Goal: Transaction & Acquisition: Purchase product/service

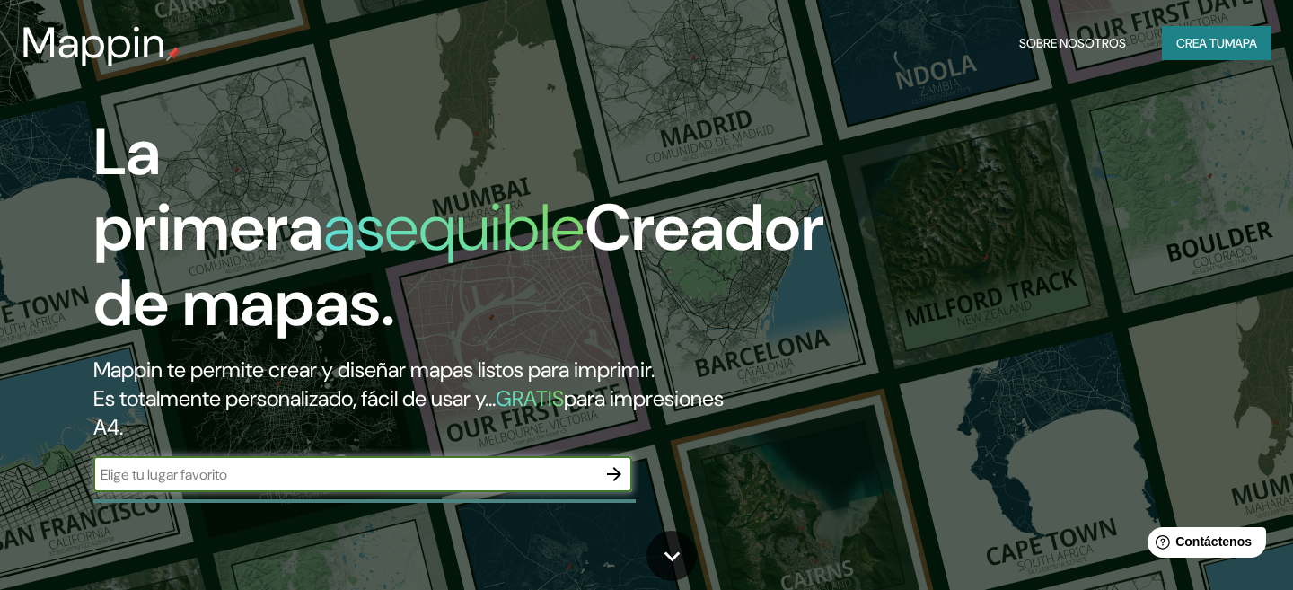
click at [388, 470] on input "text" at bounding box center [344, 474] width 503 height 21
type input "[GEOGRAPHIC_DATA] [GEOGRAPHIC_DATA], [GEOGRAPHIC_DATA]"
click at [618, 474] on icon "button" at bounding box center [614, 474] width 14 height 14
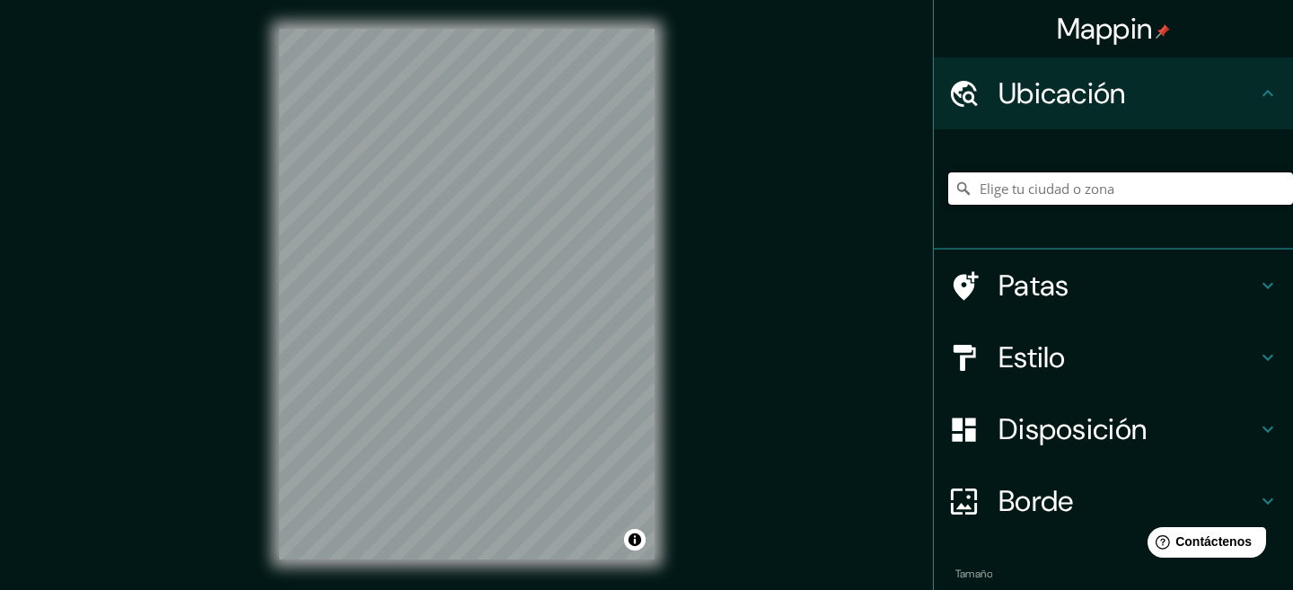
click at [1147, 188] on input "Elige tu ciudad o zona" at bounding box center [1120, 188] width 345 height 32
click at [1270, 280] on icon at bounding box center [1268, 286] width 22 height 22
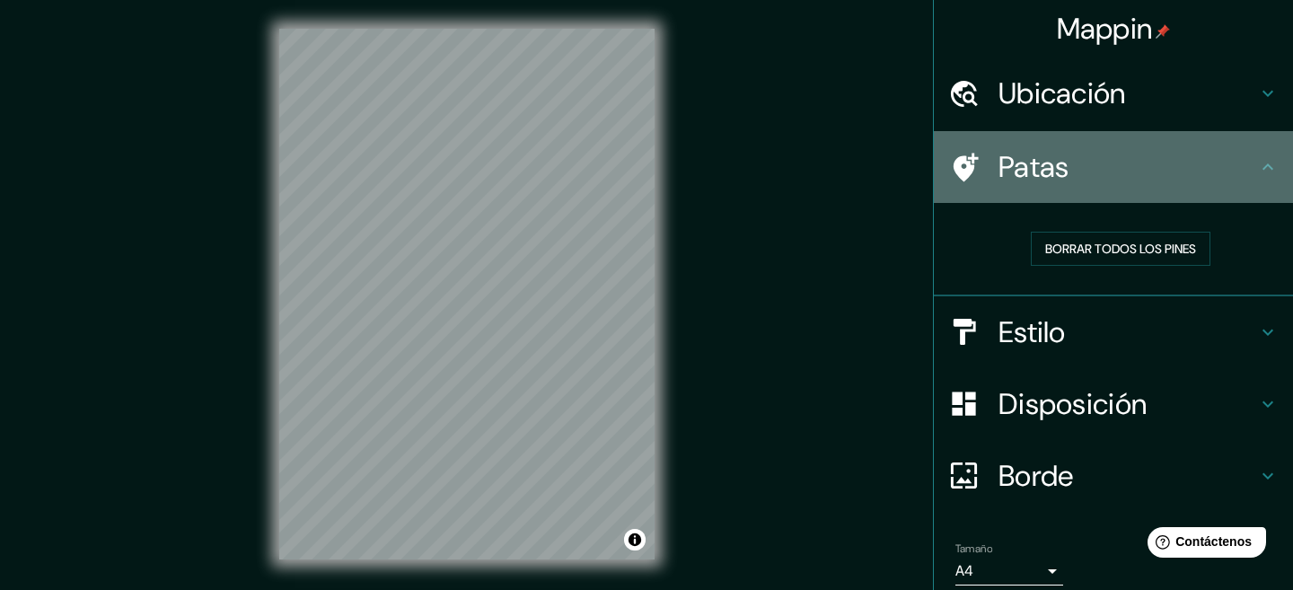
click at [1272, 178] on div "Patas" at bounding box center [1113, 167] width 359 height 72
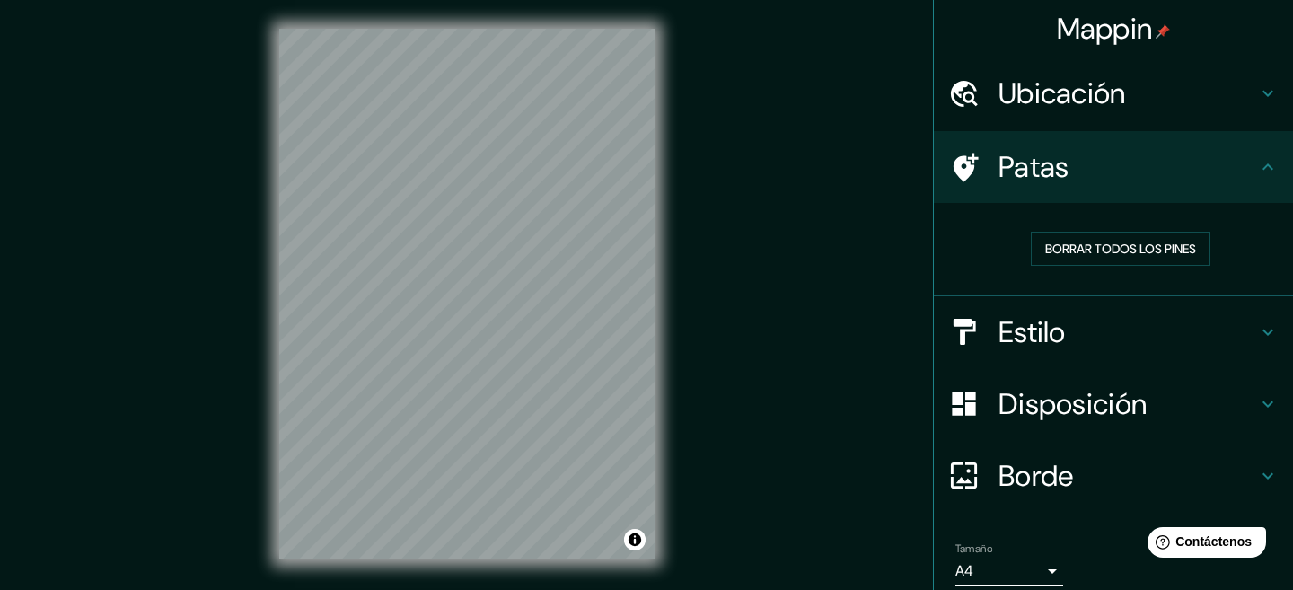
click at [1263, 162] on icon at bounding box center [1268, 167] width 22 height 22
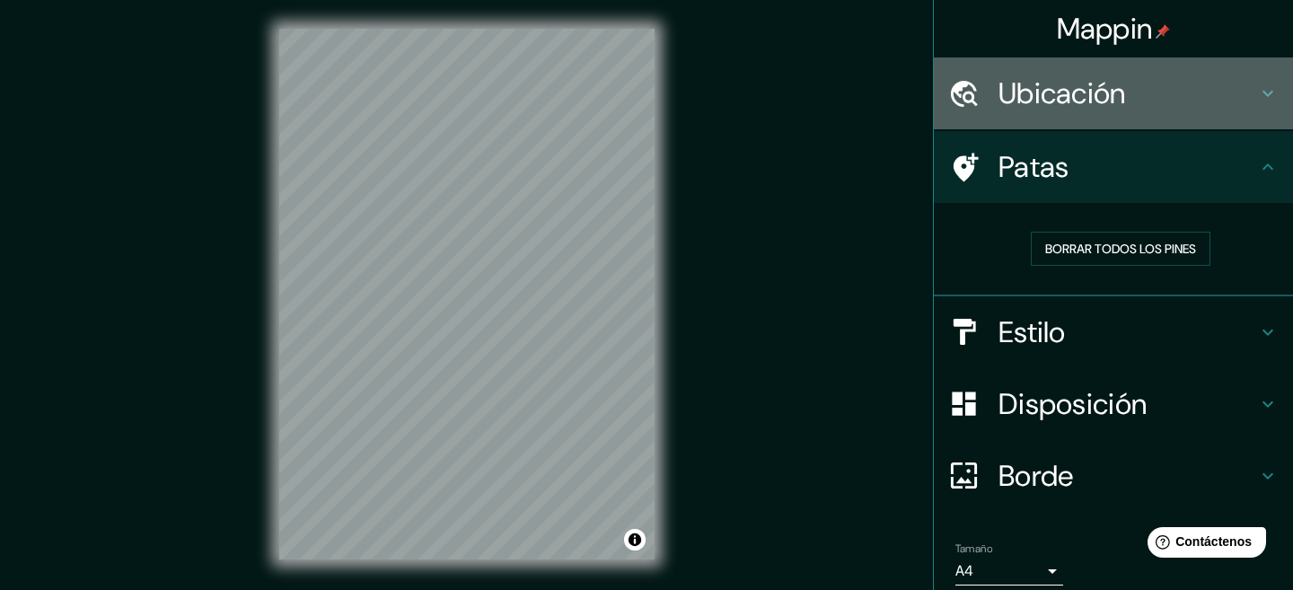
click at [1263, 93] on icon at bounding box center [1268, 94] width 22 height 22
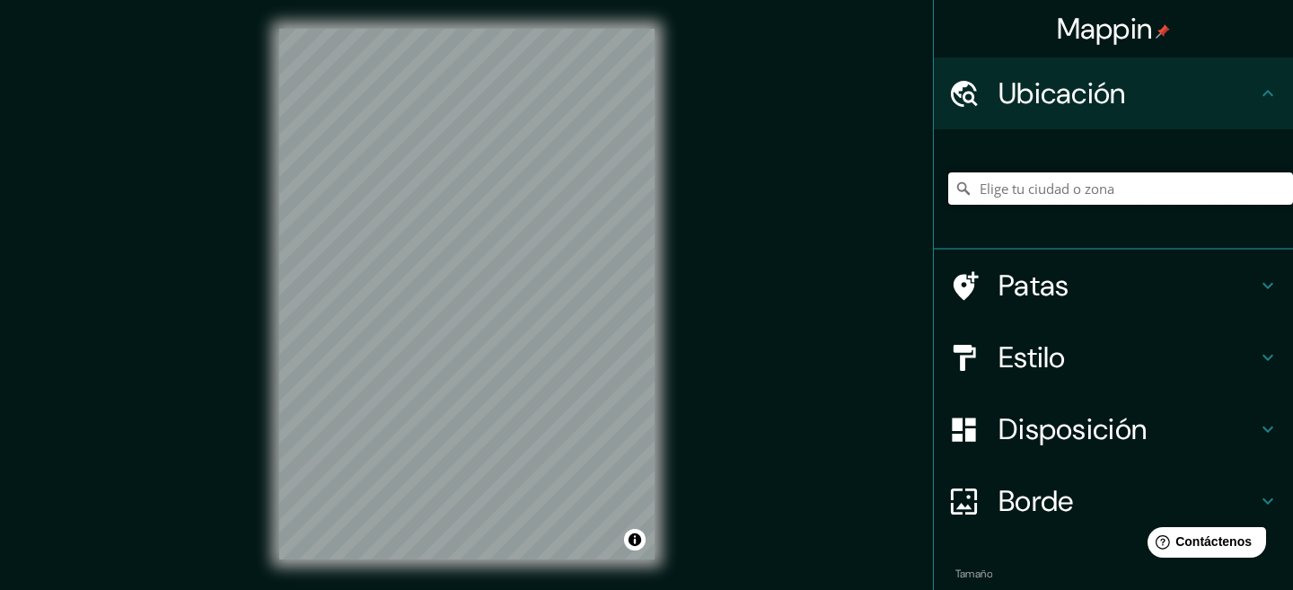
click at [1181, 191] on input "Elige tu ciudad o zona" at bounding box center [1120, 188] width 345 height 32
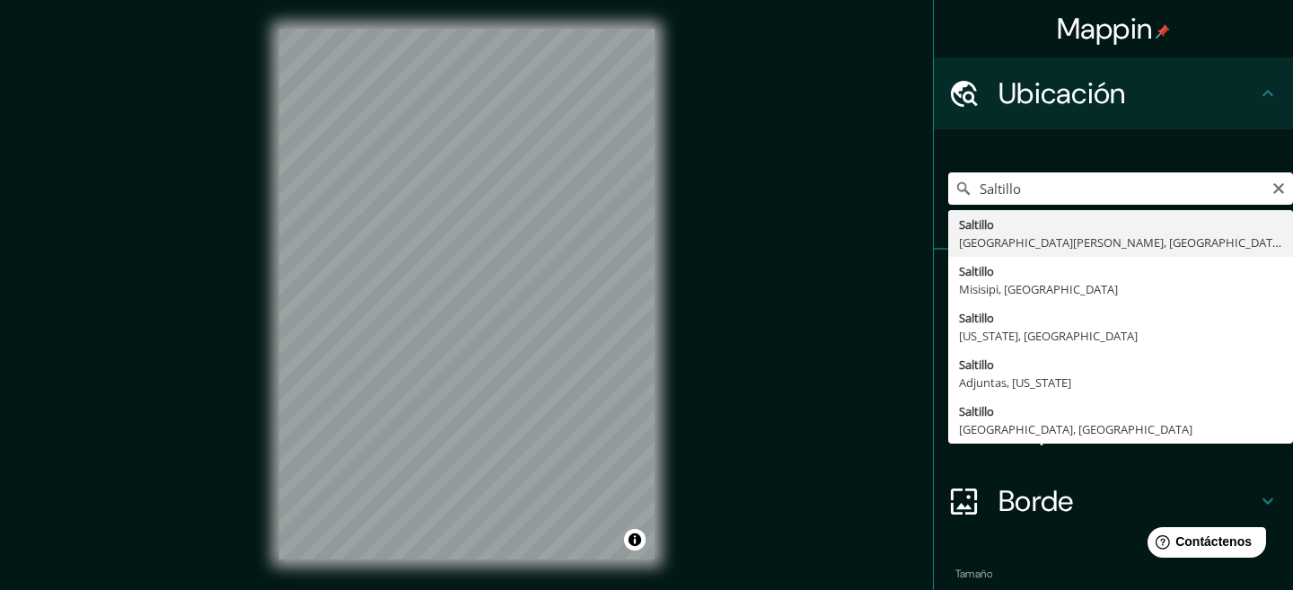
type input "[GEOGRAPHIC_DATA], [GEOGRAPHIC_DATA][PERSON_NAME], [GEOGRAPHIC_DATA]"
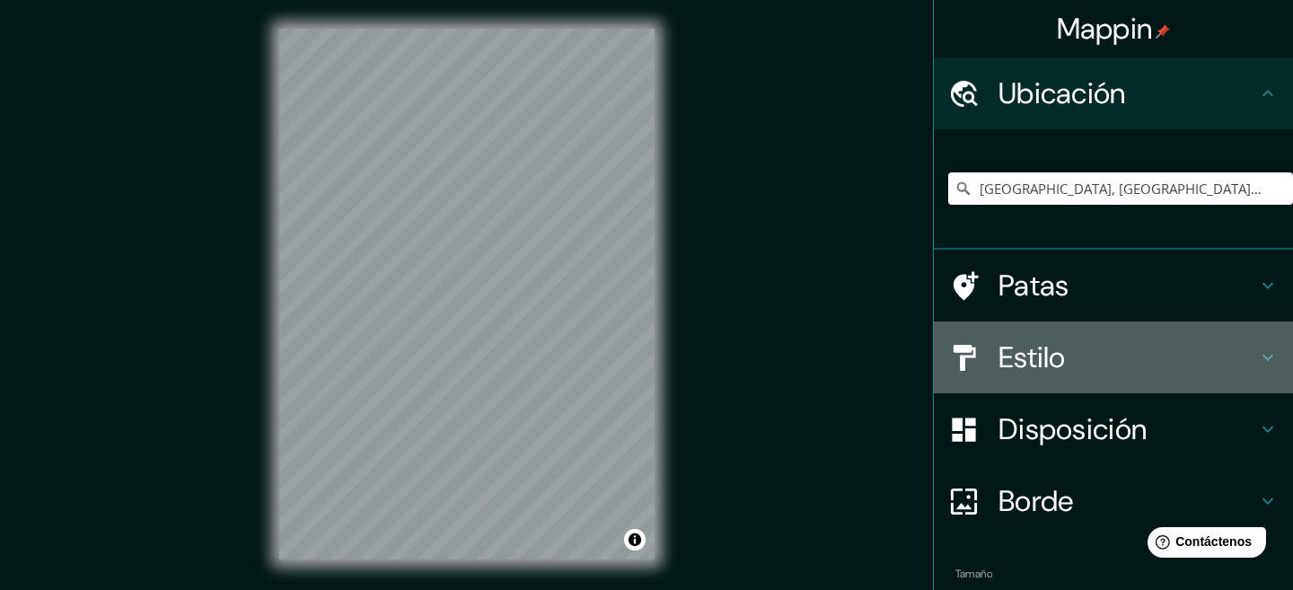
click at [1266, 355] on icon at bounding box center [1268, 358] width 22 height 22
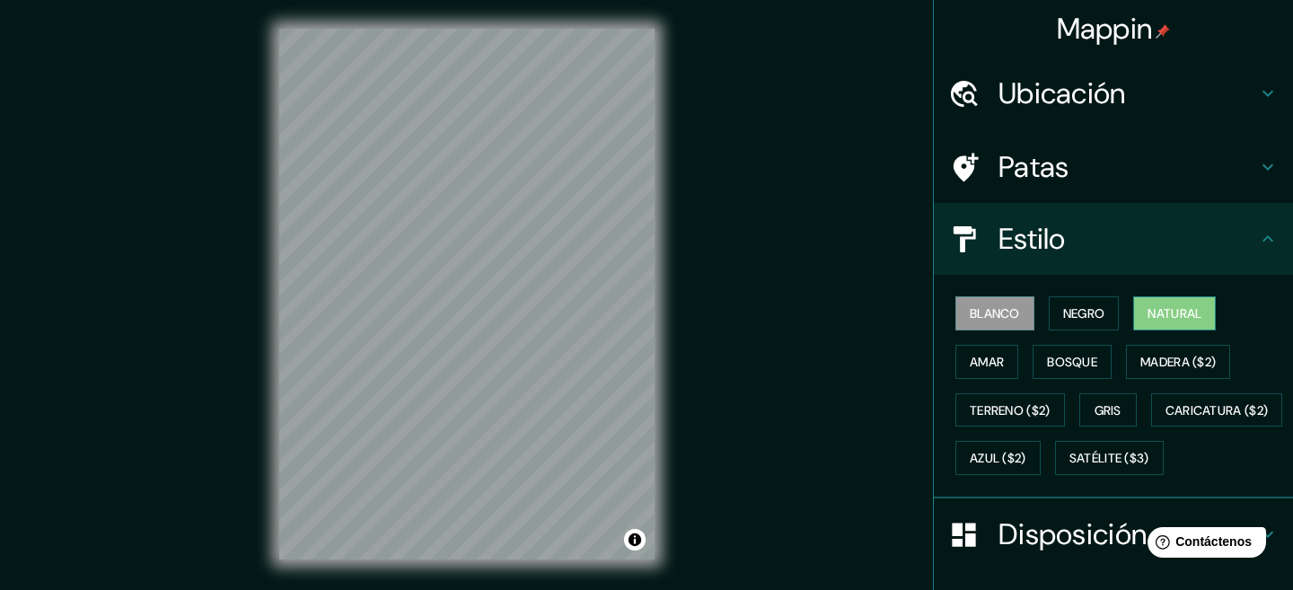
click at [1162, 321] on font "Natural" at bounding box center [1174, 313] width 54 height 16
click at [1099, 309] on font "Negro" at bounding box center [1084, 313] width 42 height 16
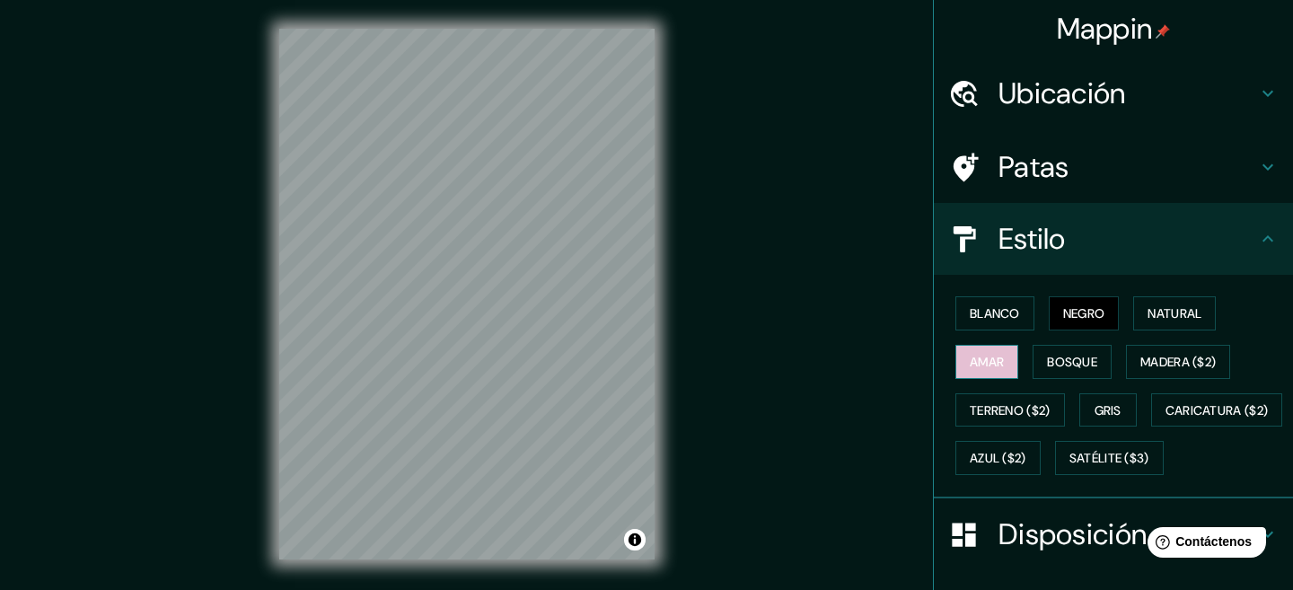
click at [991, 356] on font "Amar" at bounding box center [987, 362] width 34 height 16
click at [1063, 365] on font "Bosque" at bounding box center [1072, 362] width 50 height 16
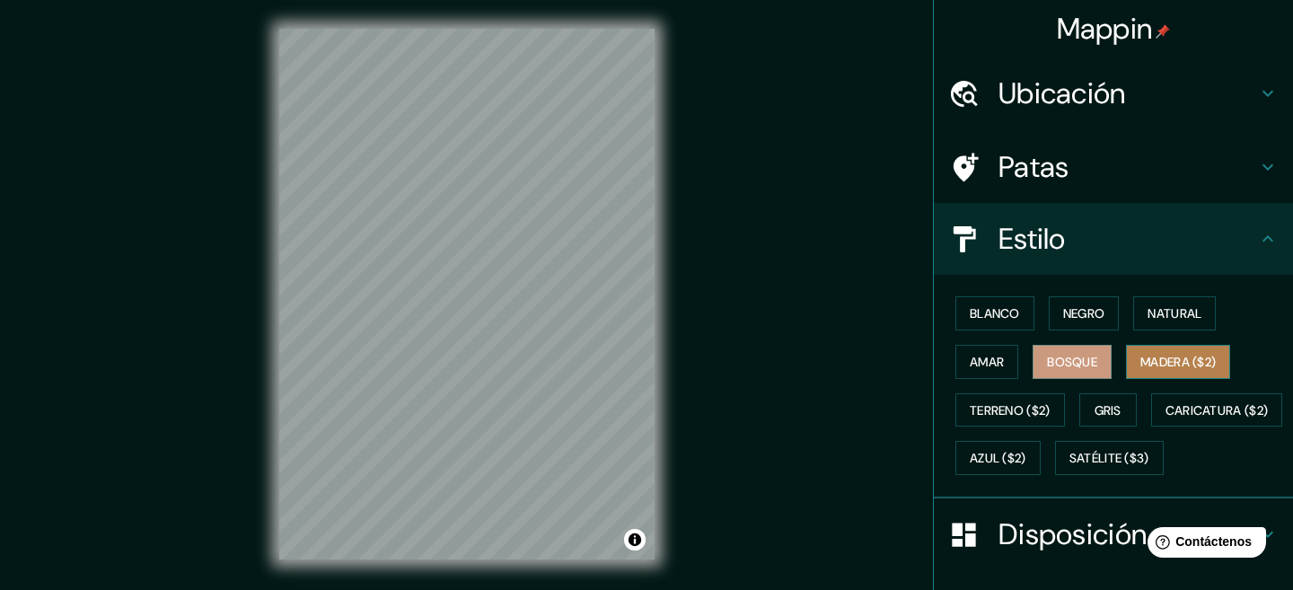
click at [1198, 359] on font "Madera ($2)" at bounding box center [1177, 362] width 75 height 16
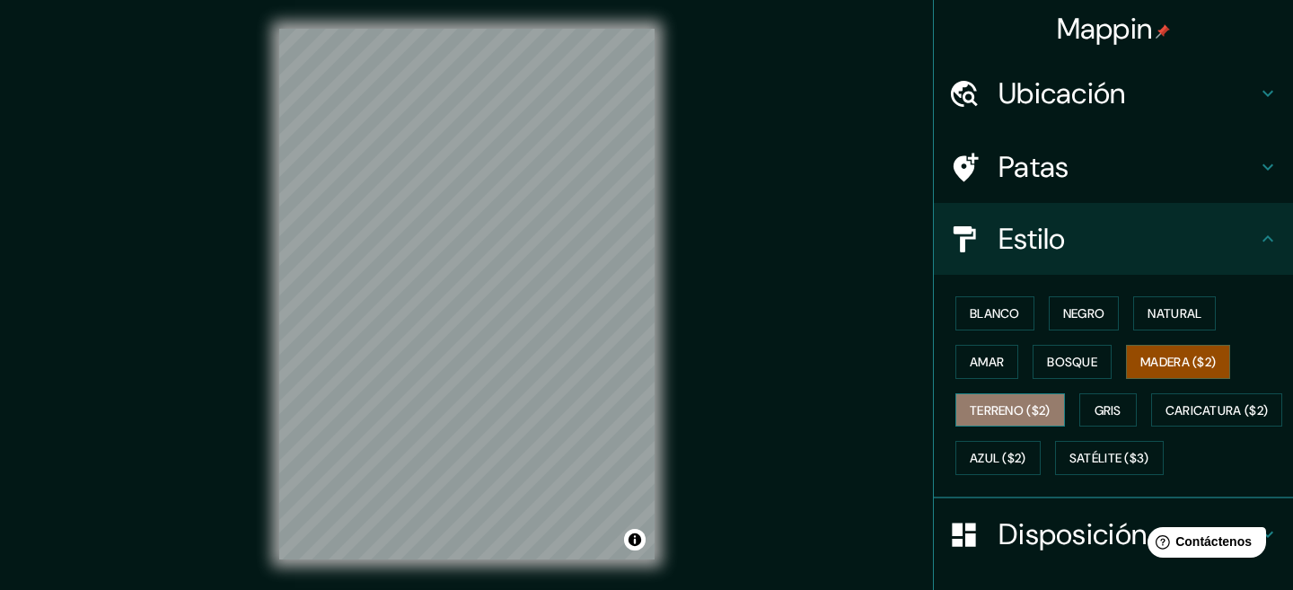
click at [1004, 415] on font "Terreno ($2)" at bounding box center [1010, 410] width 81 height 16
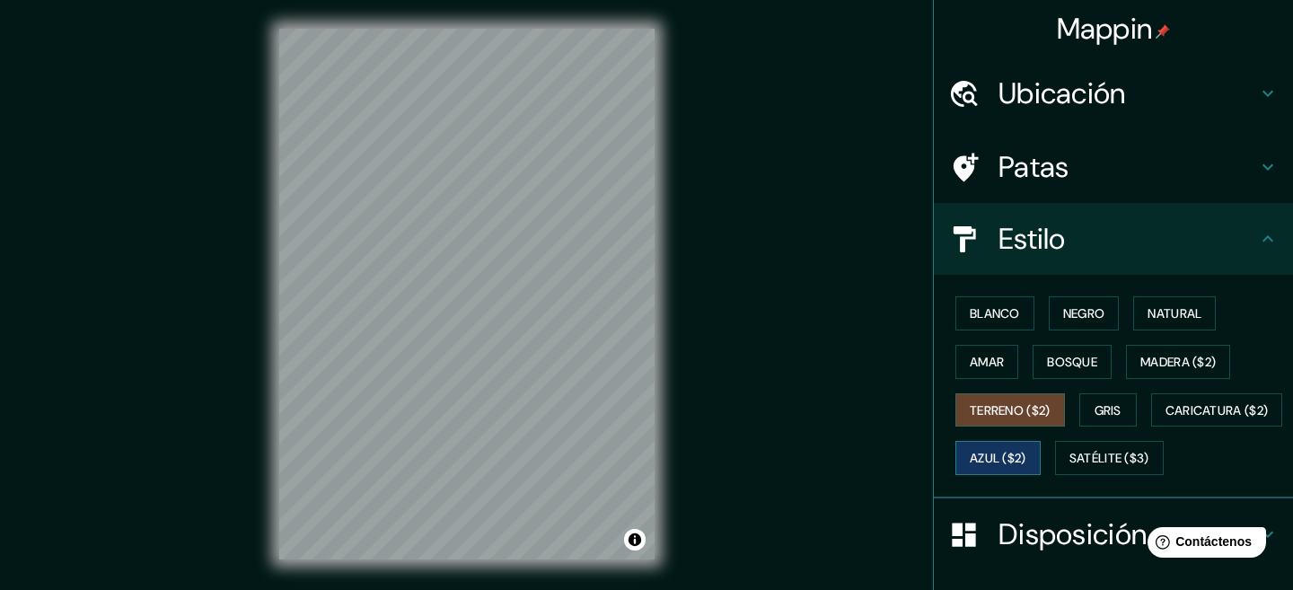
click at [1026, 451] on font "Azul ($2)" at bounding box center [998, 459] width 57 height 16
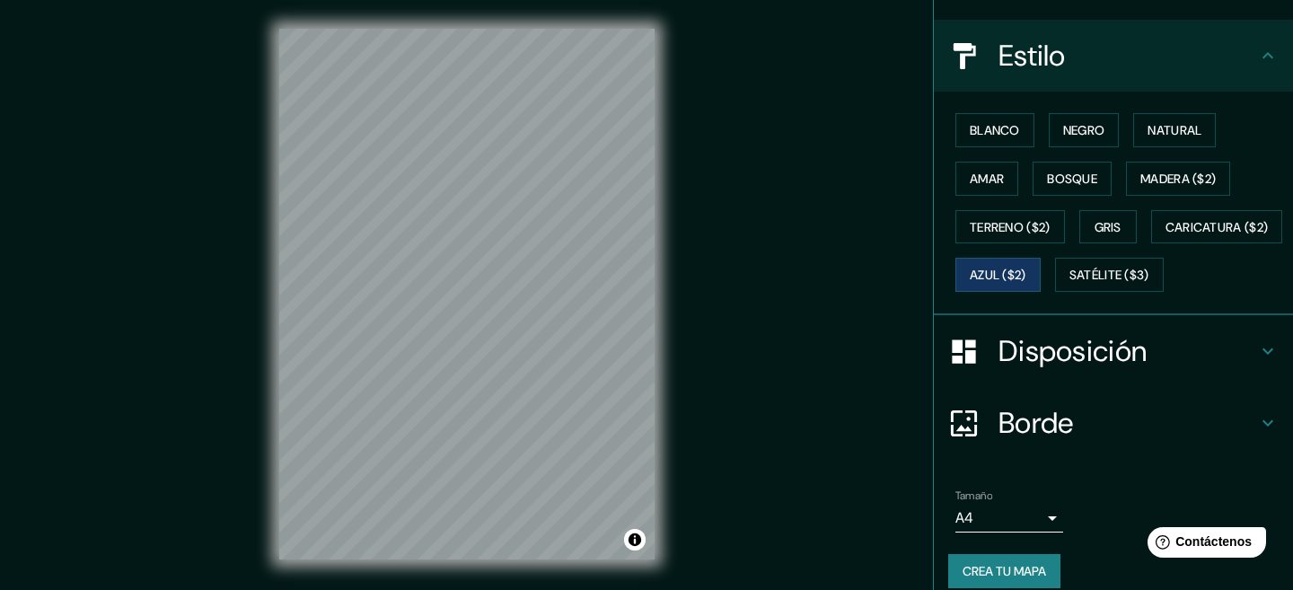
scroll to position [180, 0]
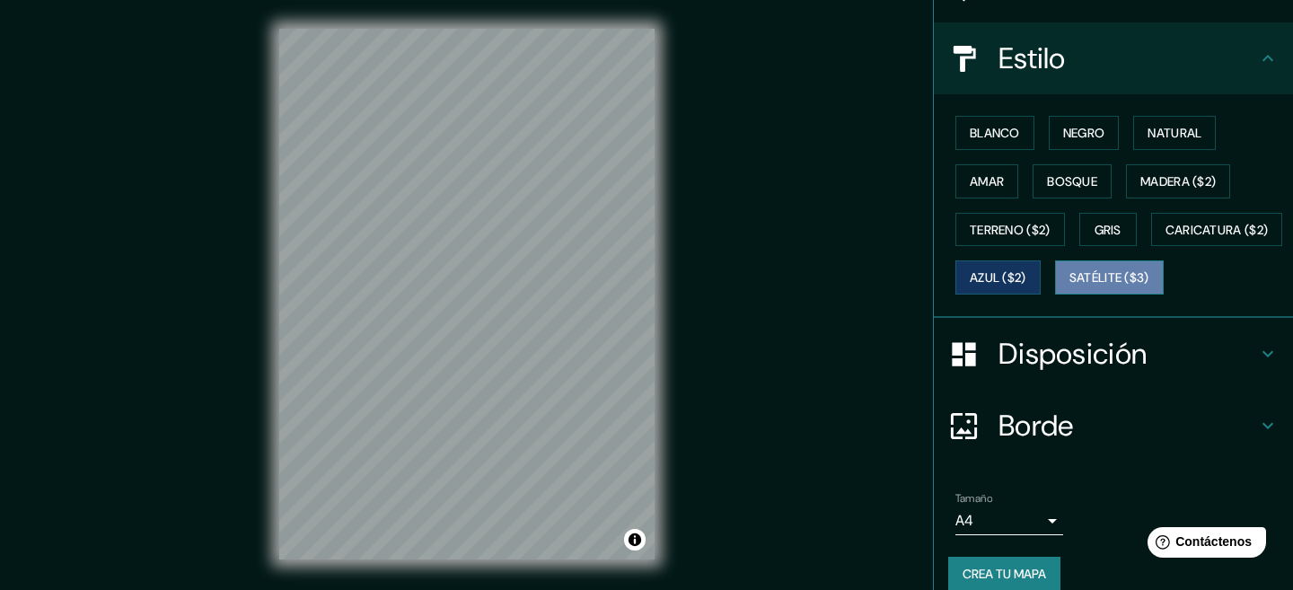
click at [1069, 286] on font "Satélite ($3)" at bounding box center [1109, 278] width 80 height 16
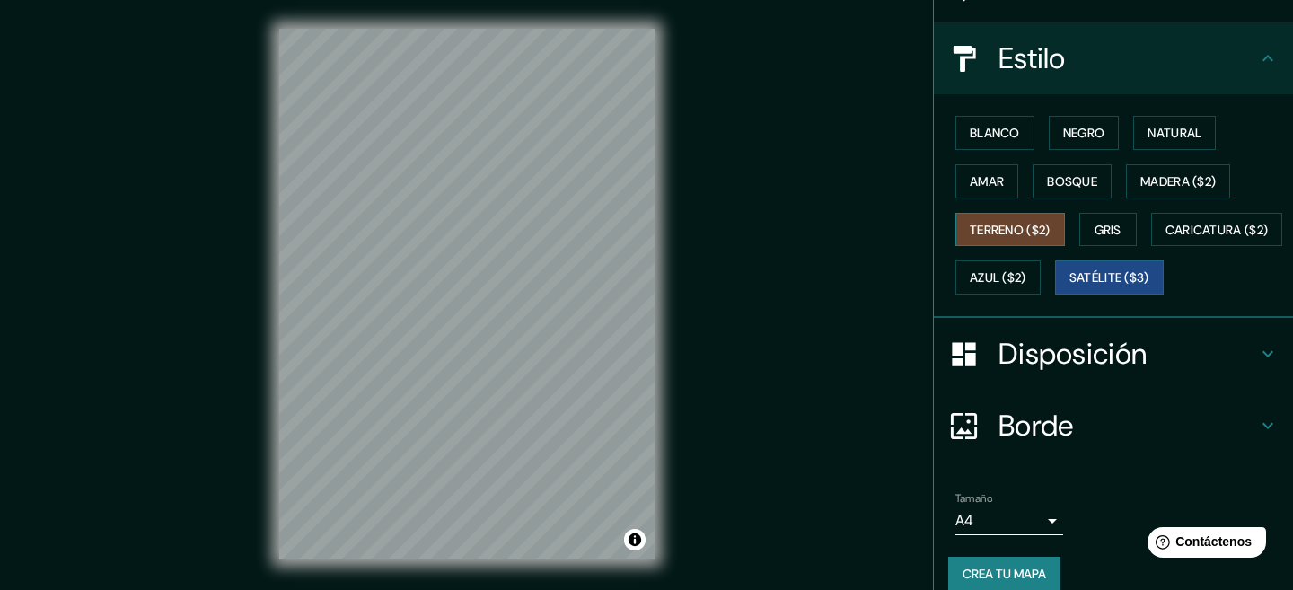
click at [1007, 222] on font "Terreno ($2)" at bounding box center [1010, 230] width 81 height 16
click at [1192, 181] on font "Madera ($2)" at bounding box center [1177, 181] width 75 height 16
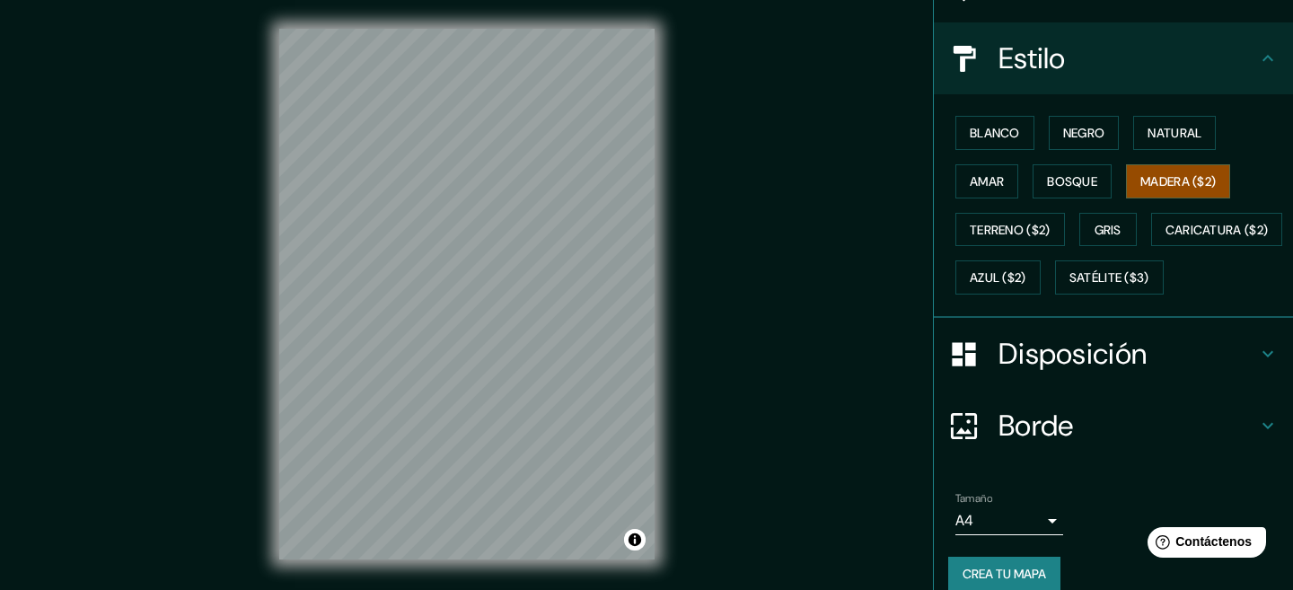
click at [659, 206] on div "© Mapbox © OpenStreetMap Improve this map" at bounding box center [466, 294] width 433 height 588
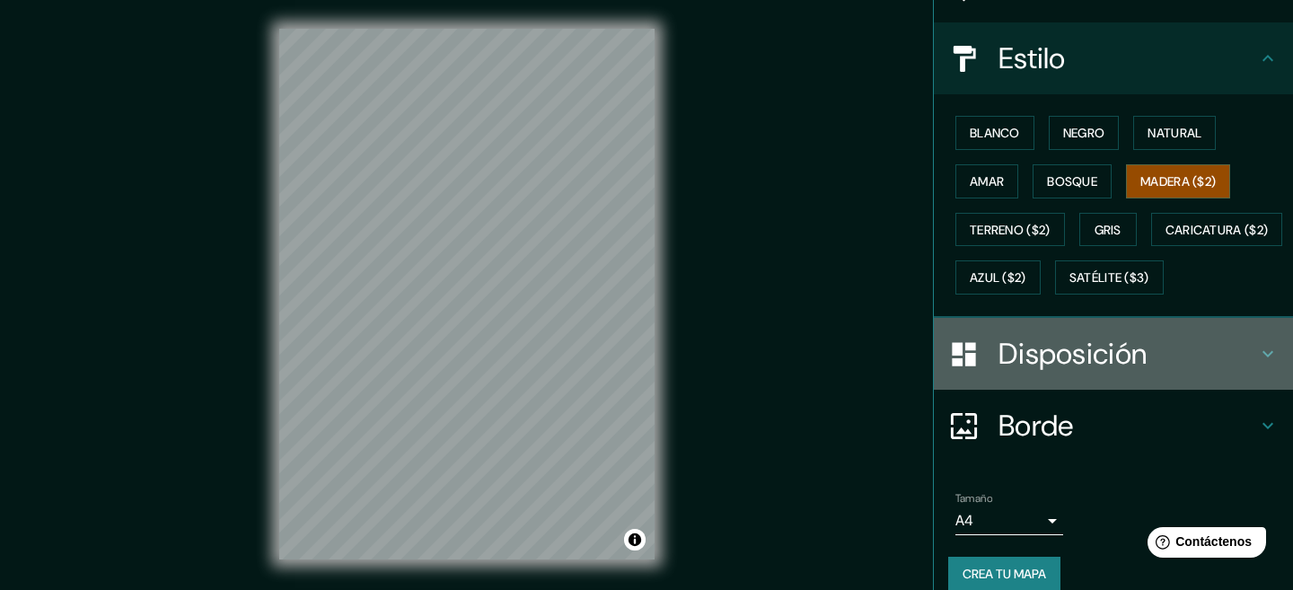
click at [1067, 373] on font "Disposición" at bounding box center [1072, 354] width 148 height 38
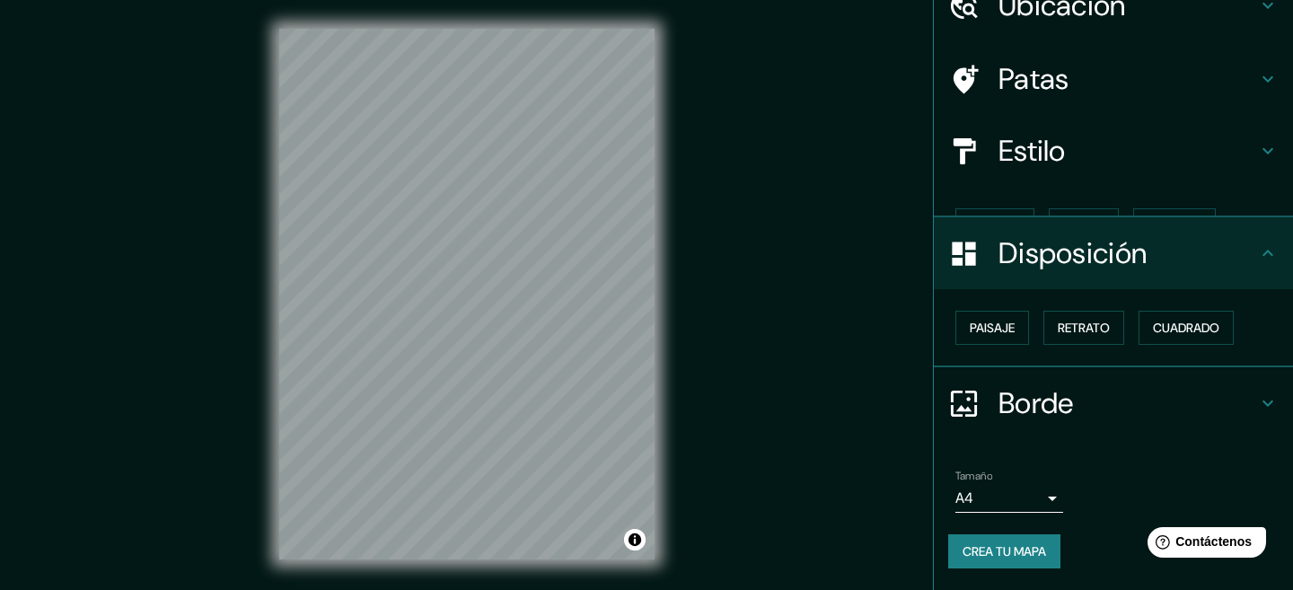
scroll to position [57, 0]
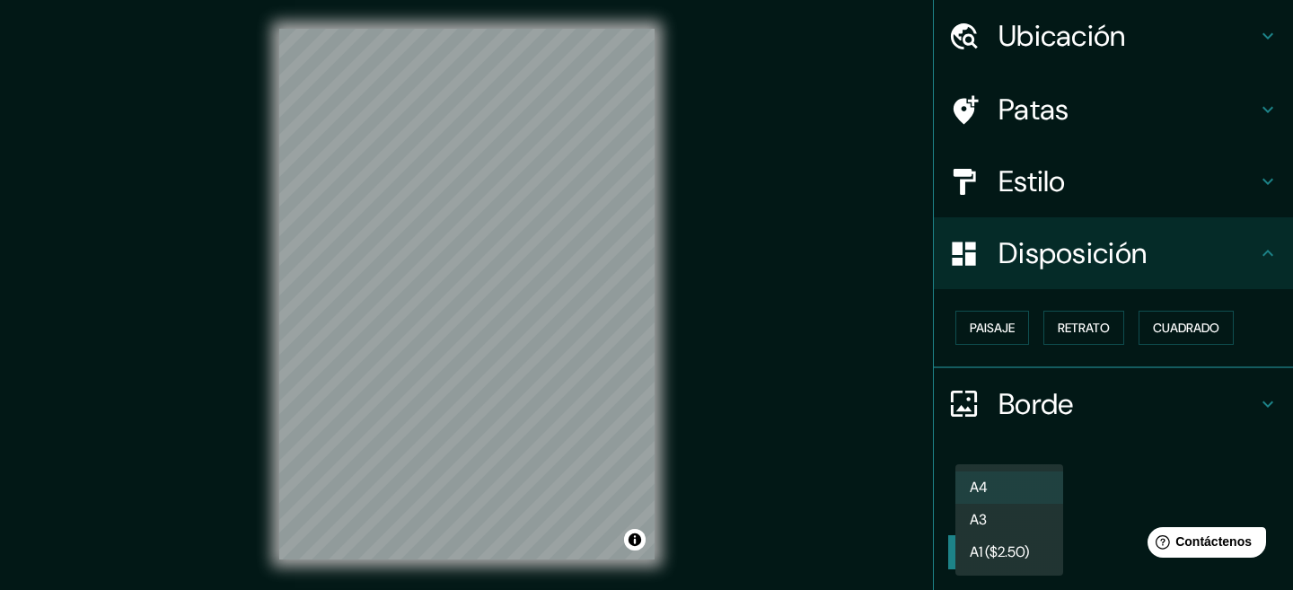
click at [1054, 497] on body "Mappin Ubicación [GEOGRAPHIC_DATA], [GEOGRAPHIC_DATA][PERSON_NAME], [GEOGRAPHIC…" at bounding box center [646, 295] width 1293 height 590
click at [1053, 493] on li "A4" at bounding box center [1009, 487] width 108 height 33
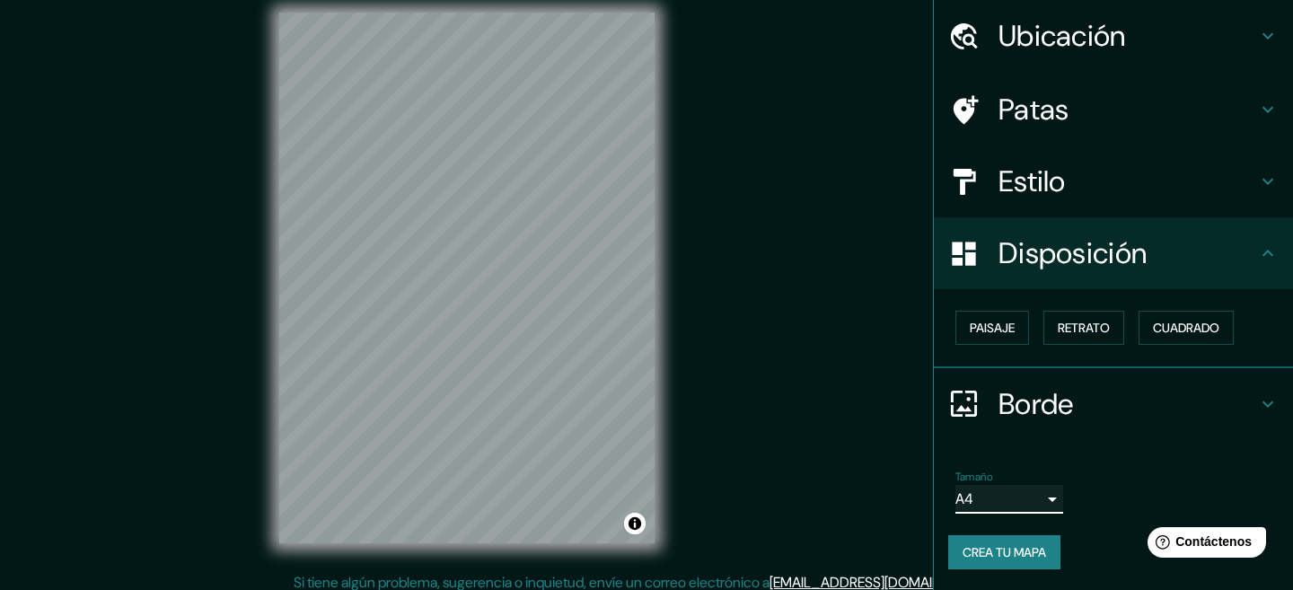
scroll to position [54, 0]
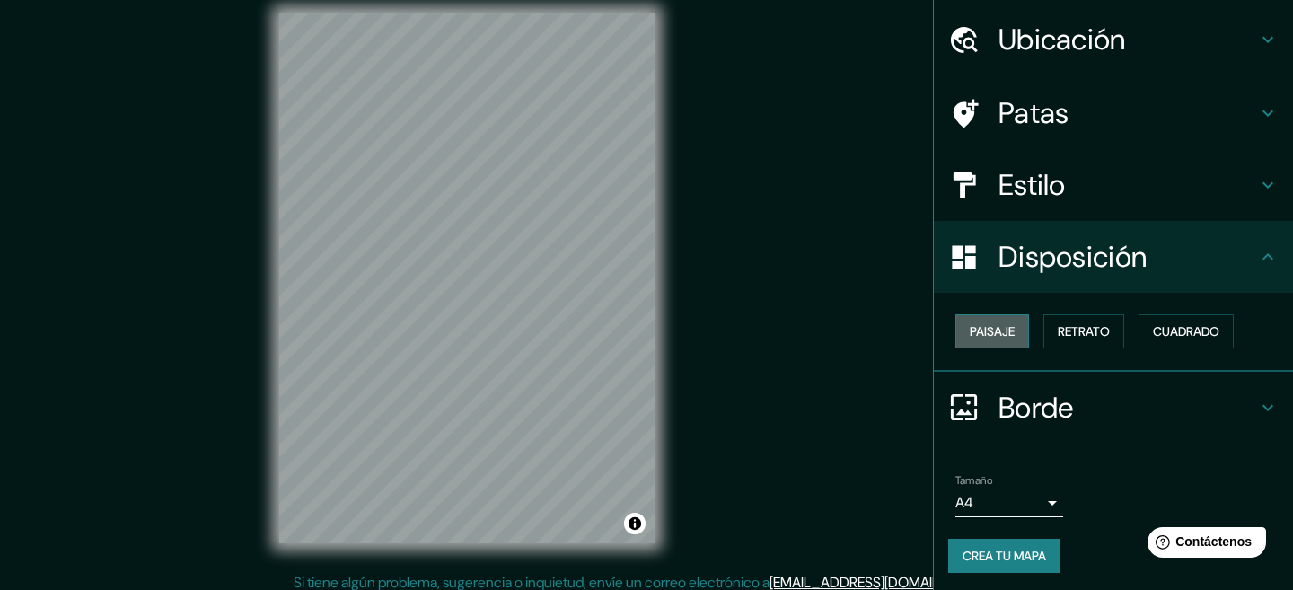
click at [993, 330] on font "Paisaje" at bounding box center [992, 331] width 45 height 16
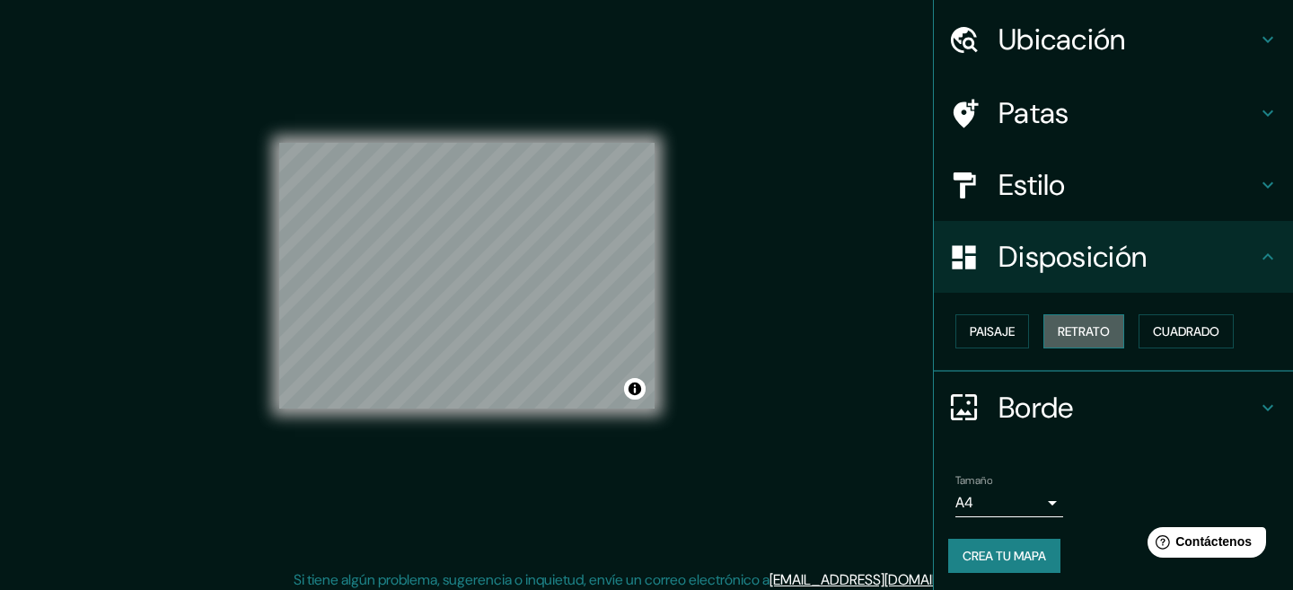
click at [1092, 330] on font "Retrato" at bounding box center [1084, 331] width 52 height 16
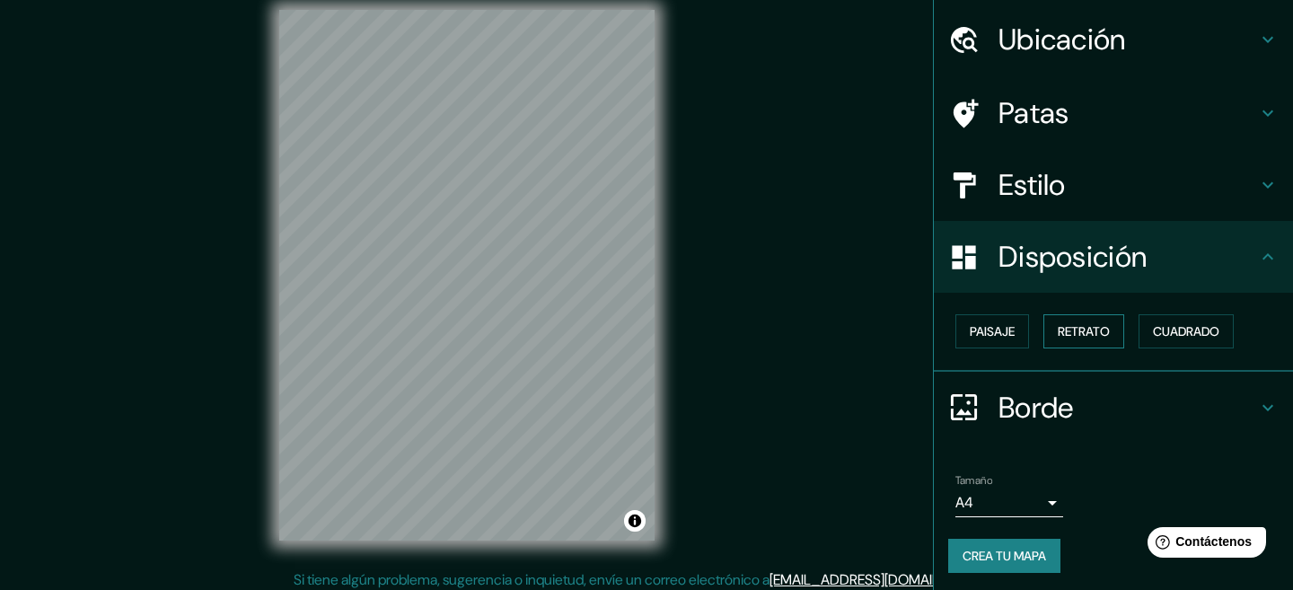
scroll to position [27, 0]
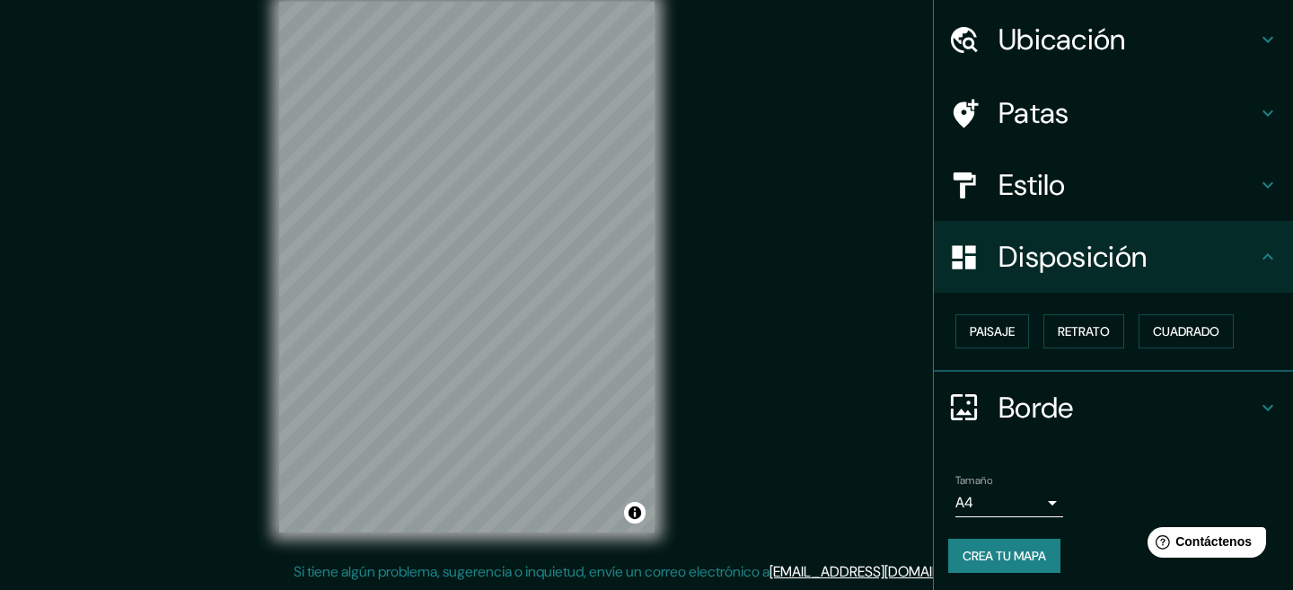
click at [1264, 250] on icon at bounding box center [1268, 257] width 22 height 22
click at [1270, 260] on icon at bounding box center [1268, 257] width 22 height 22
click at [1270, 407] on icon at bounding box center [1267, 407] width 11 height 6
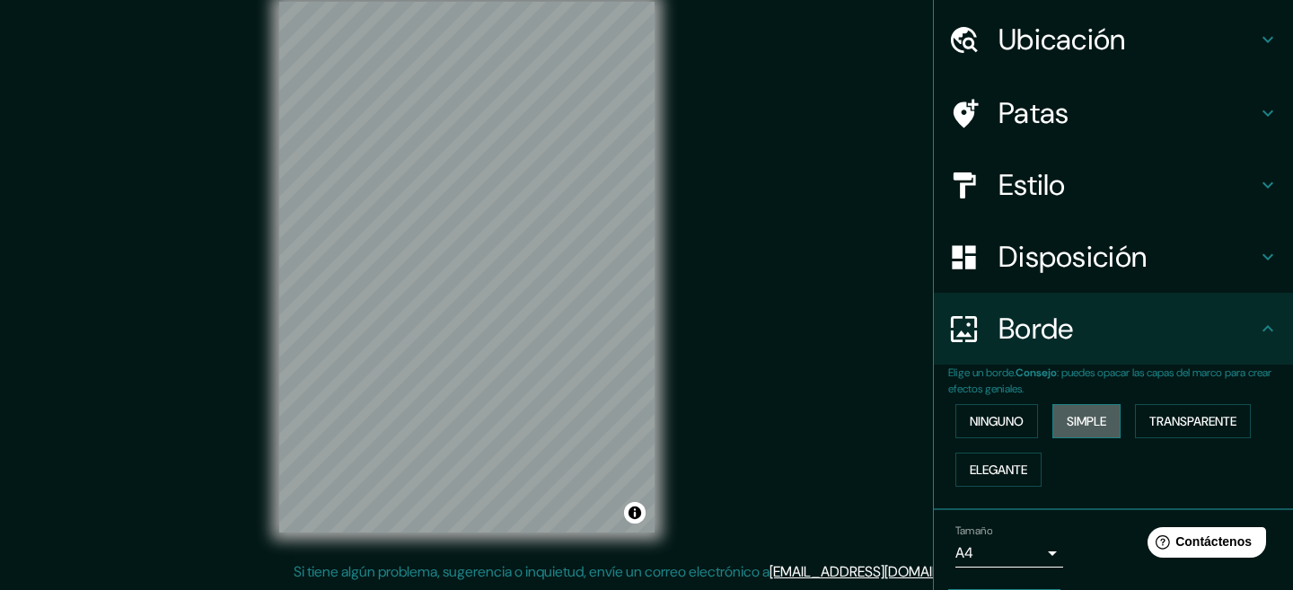
click at [1091, 409] on font "Simple" at bounding box center [1087, 420] width 40 height 23
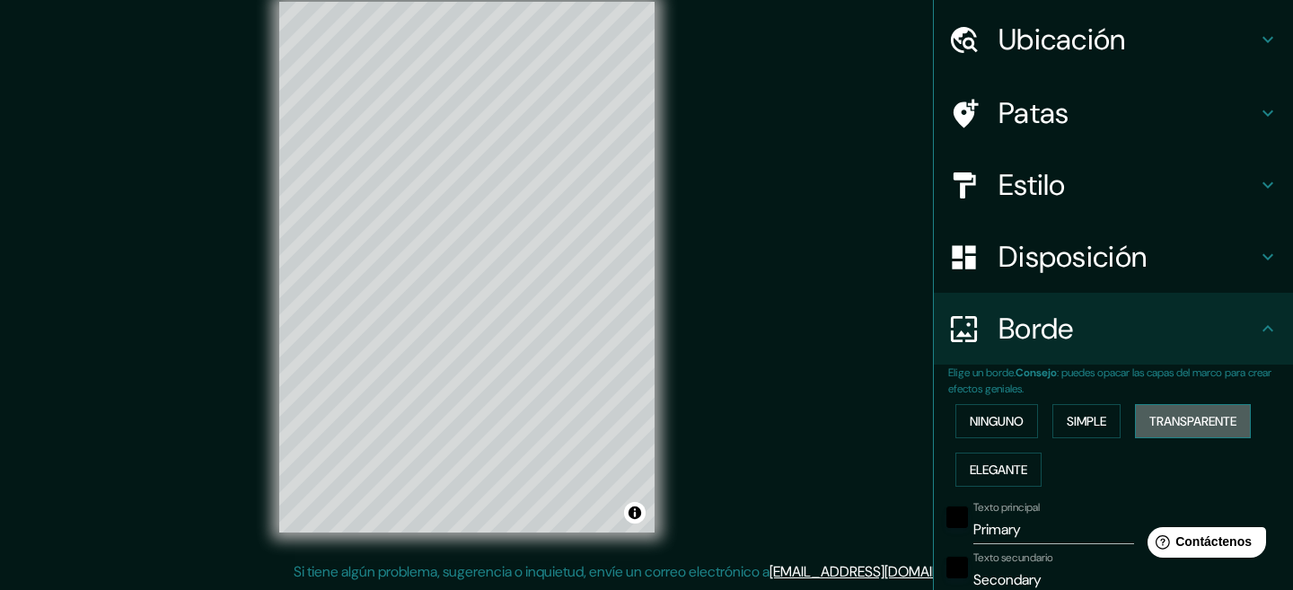
click at [1217, 430] on font "Transparente" at bounding box center [1192, 420] width 87 height 23
click at [1005, 474] on font "Elegante" at bounding box center [998, 469] width 57 height 16
click at [1002, 424] on font "Ninguno" at bounding box center [997, 421] width 54 height 16
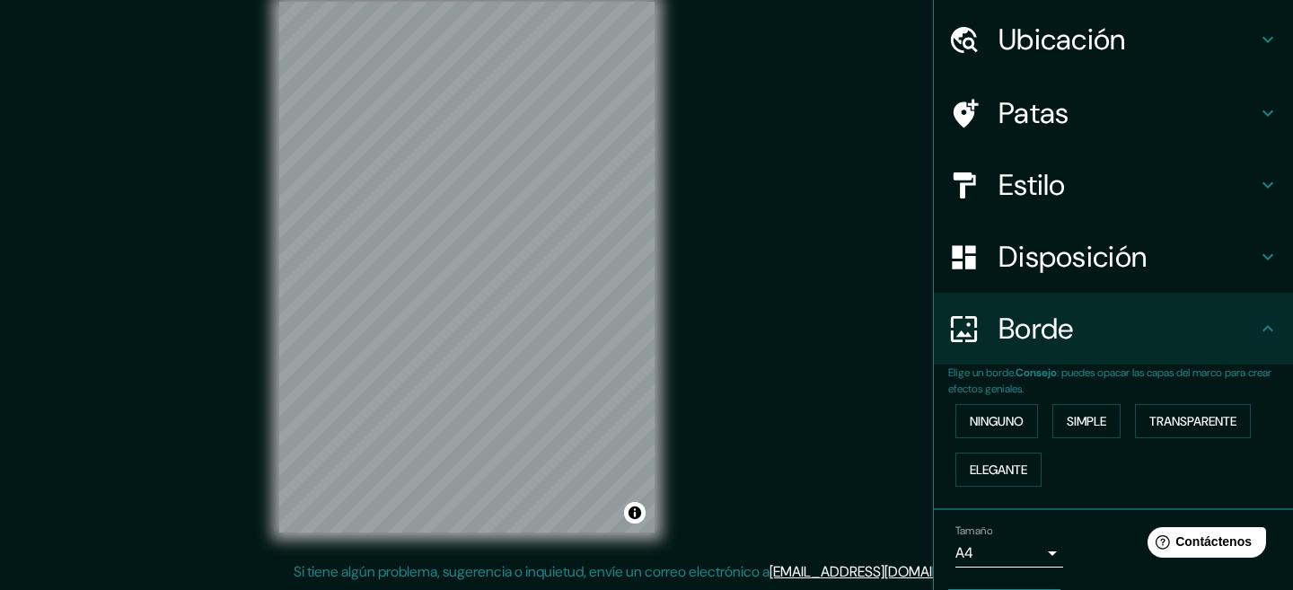
scroll to position [108, 0]
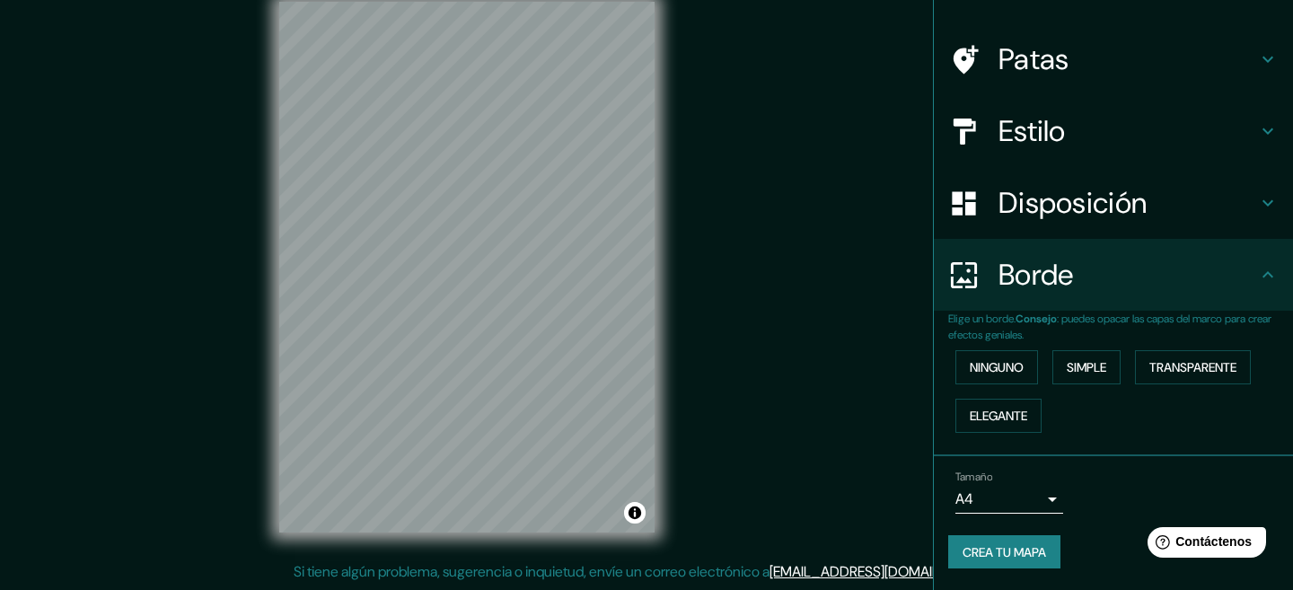
click at [1269, 273] on icon at bounding box center [1267, 274] width 11 height 6
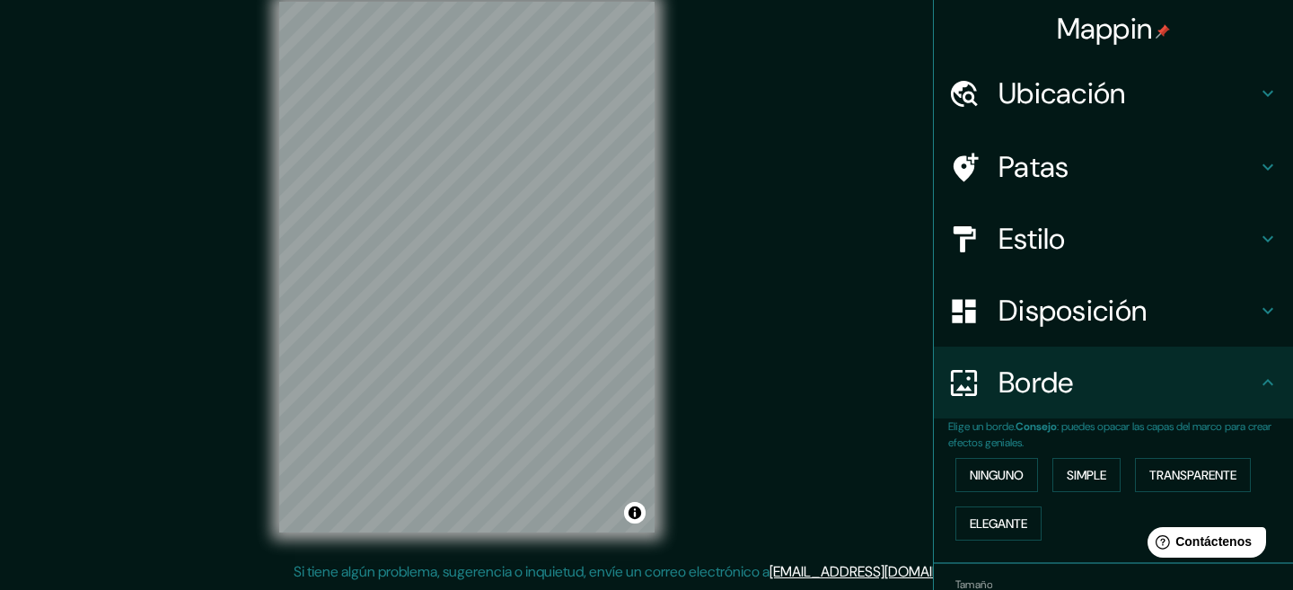
scroll to position [0, 0]
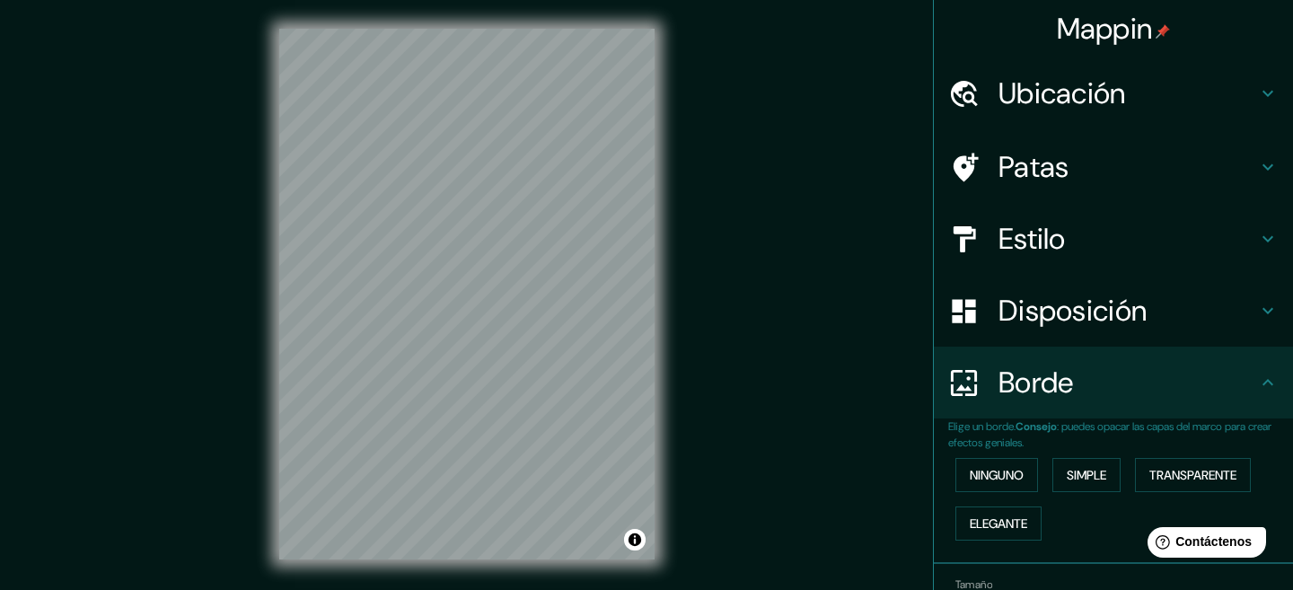
click at [1068, 163] on font "Patas" at bounding box center [1033, 167] width 71 height 38
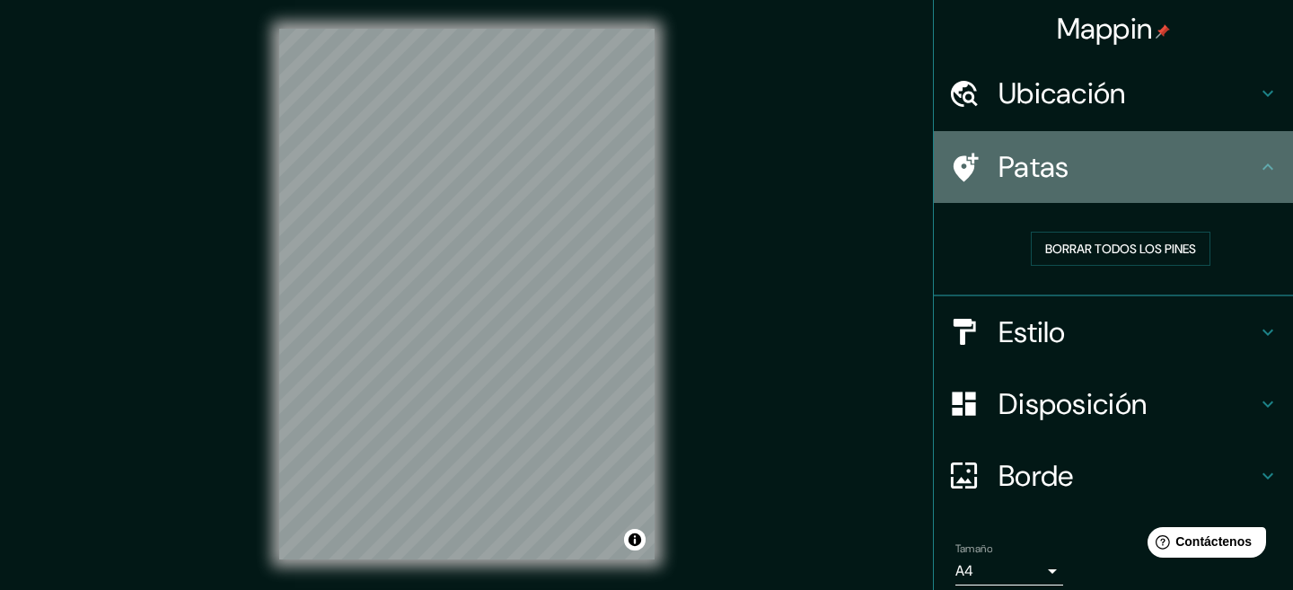
click at [1270, 168] on icon at bounding box center [1268, 167] width 22 height 22
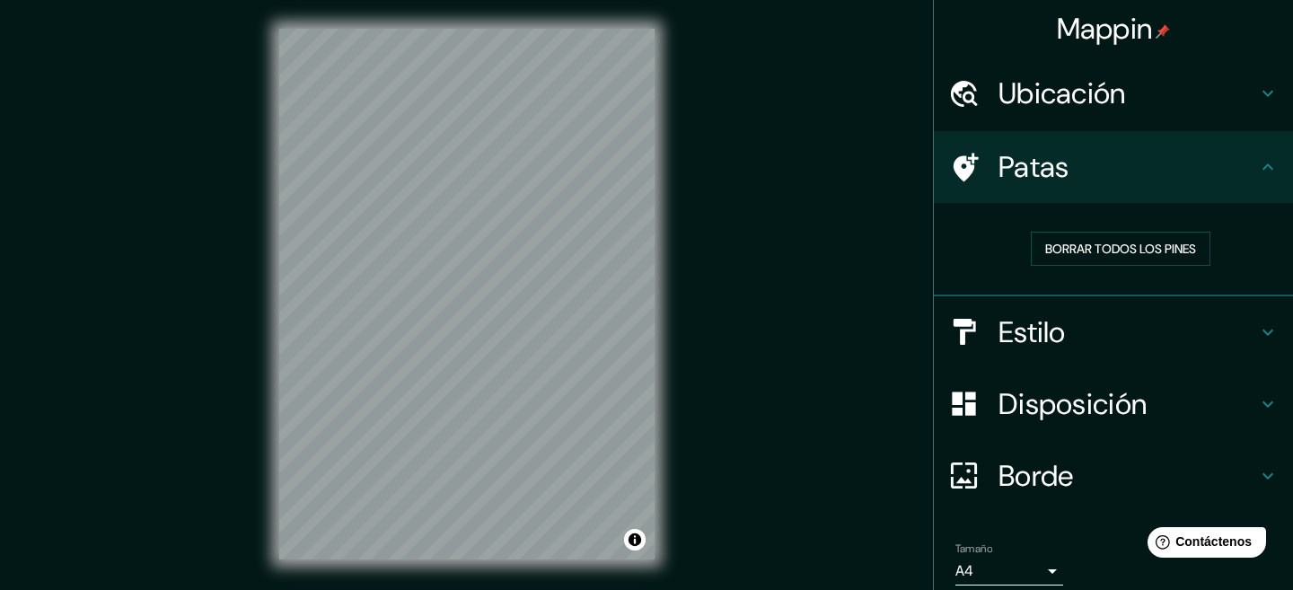
scroll to position [27, 0]
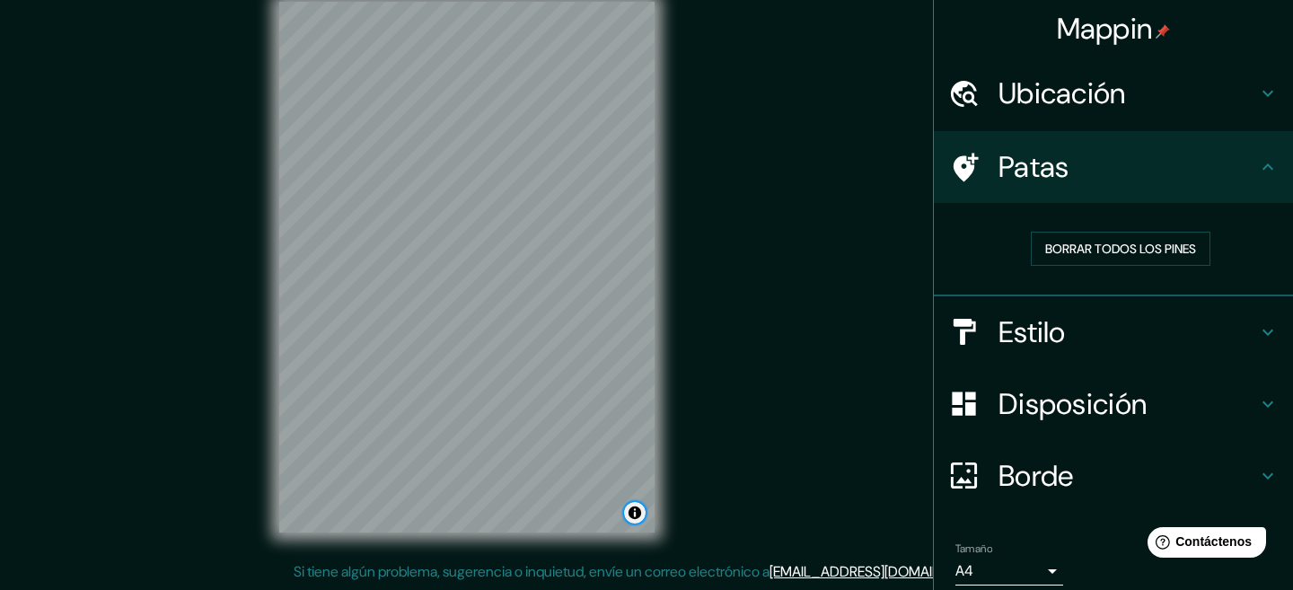
click at [636, 512] on button "Activar o desactivar atribución" at bounding box center [635, 513] width 22 height 22
click at [748, 431] on div "Mappin Ubicación [GEOGRAPHIC_DATA], [GEOGRAPHIC_DATA][PERSON_NAME], [GEOGRAPHIC…" at bounding box center [646, 281] width 1293 height 617
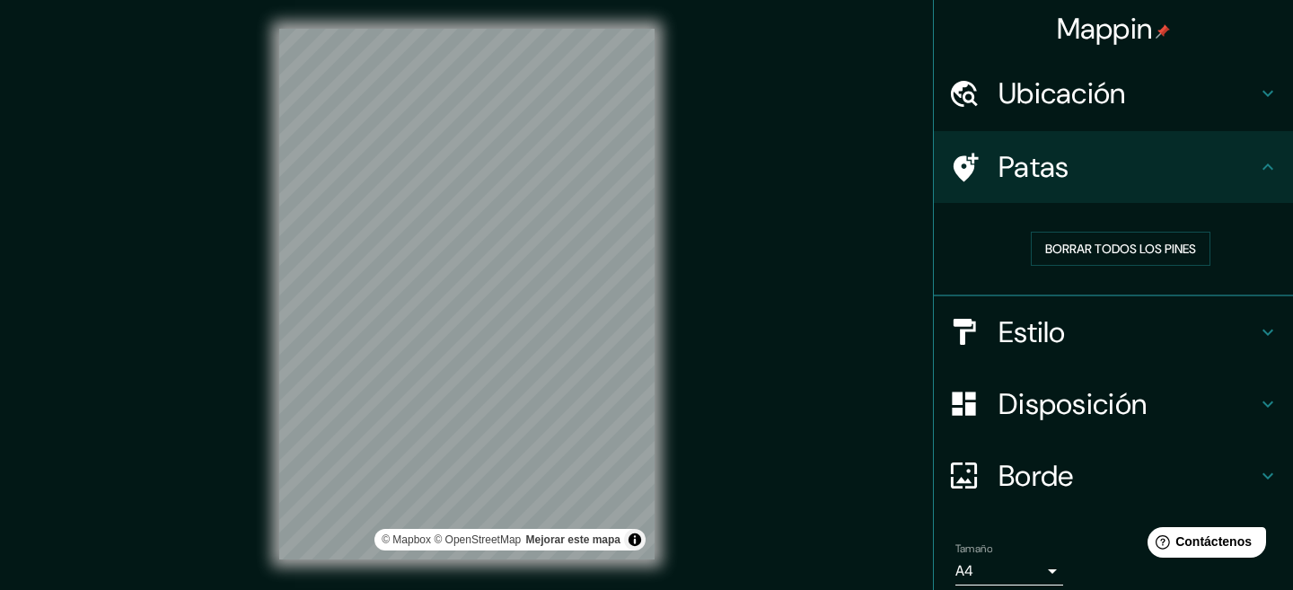
scroll to position [3, 0]
